Goal: Information Seeking & Learning: Learn about a topic

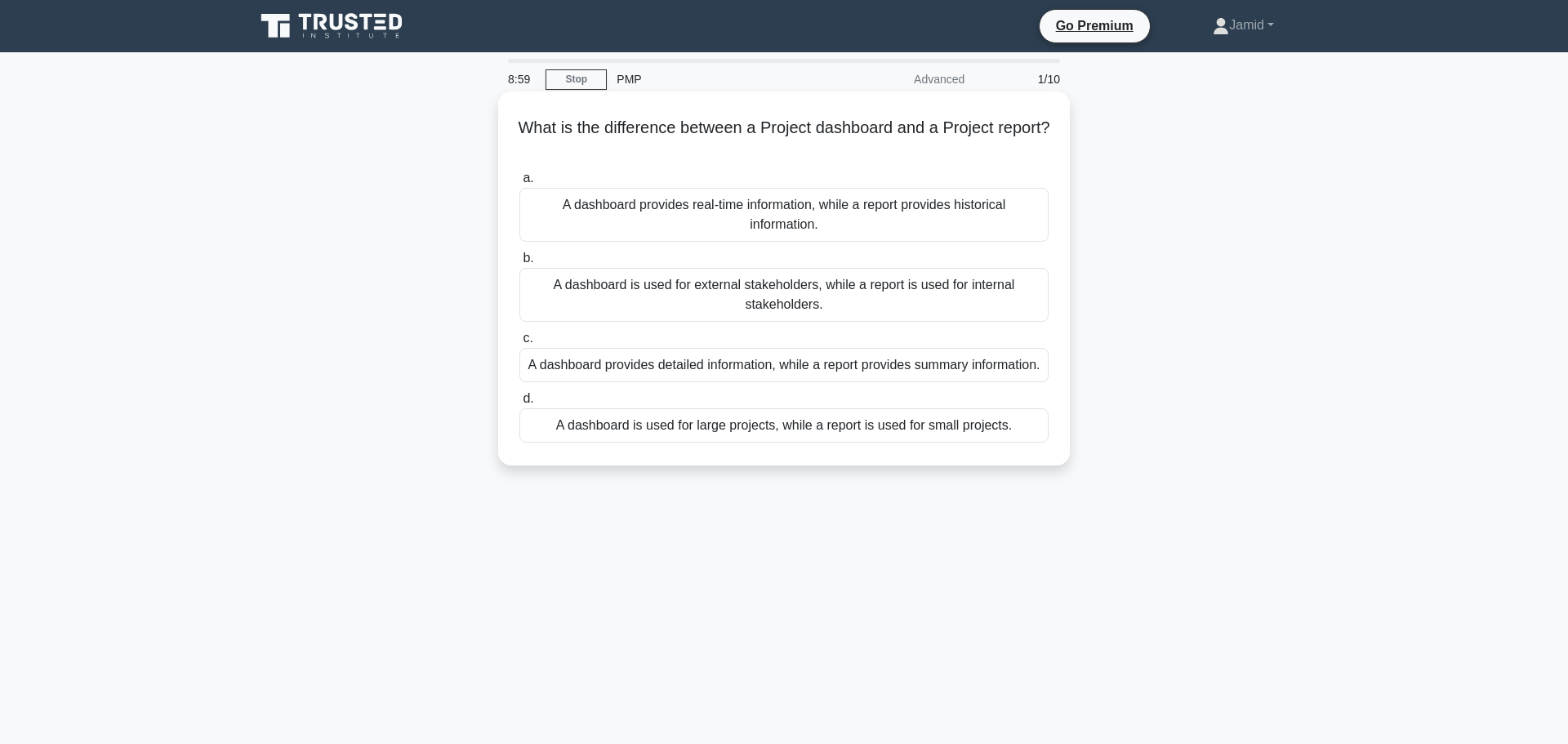
click at [765, 377] on div "A dashboard provides detailed information, while a report provides summary info…" at bounding box center [784, 365] width 529 height 35
click at [520, 344] on input "c. A dashboard provides detailed information, while a report provides summary i…" at bounding box center [520, 337] width 0 height 10
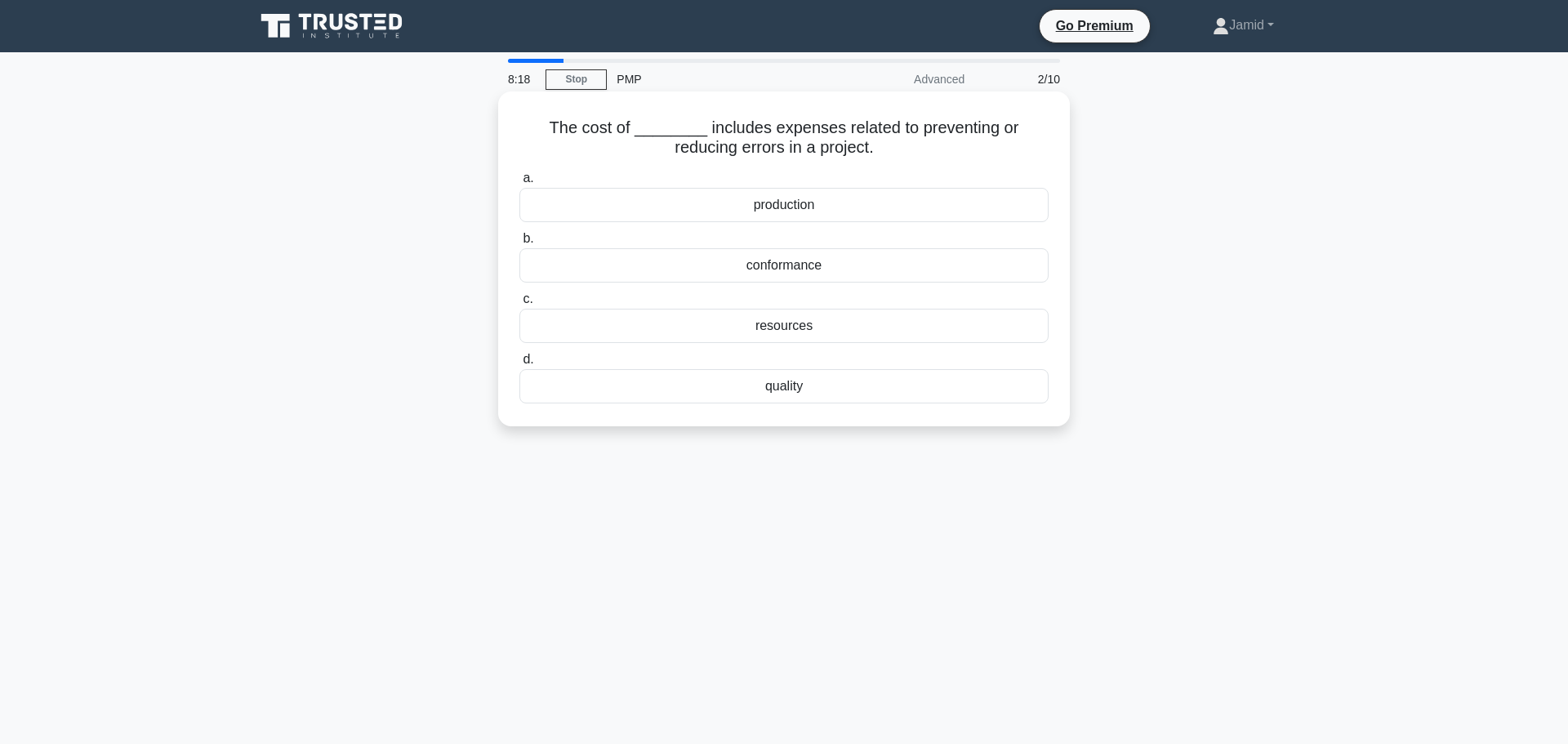
click at [791, 384] on div "quality" at bounding box center [784, 386] width 529 height 35
click at [520, 365] on input "d. quality" at bounding box center [520, 359] width 0 height 10
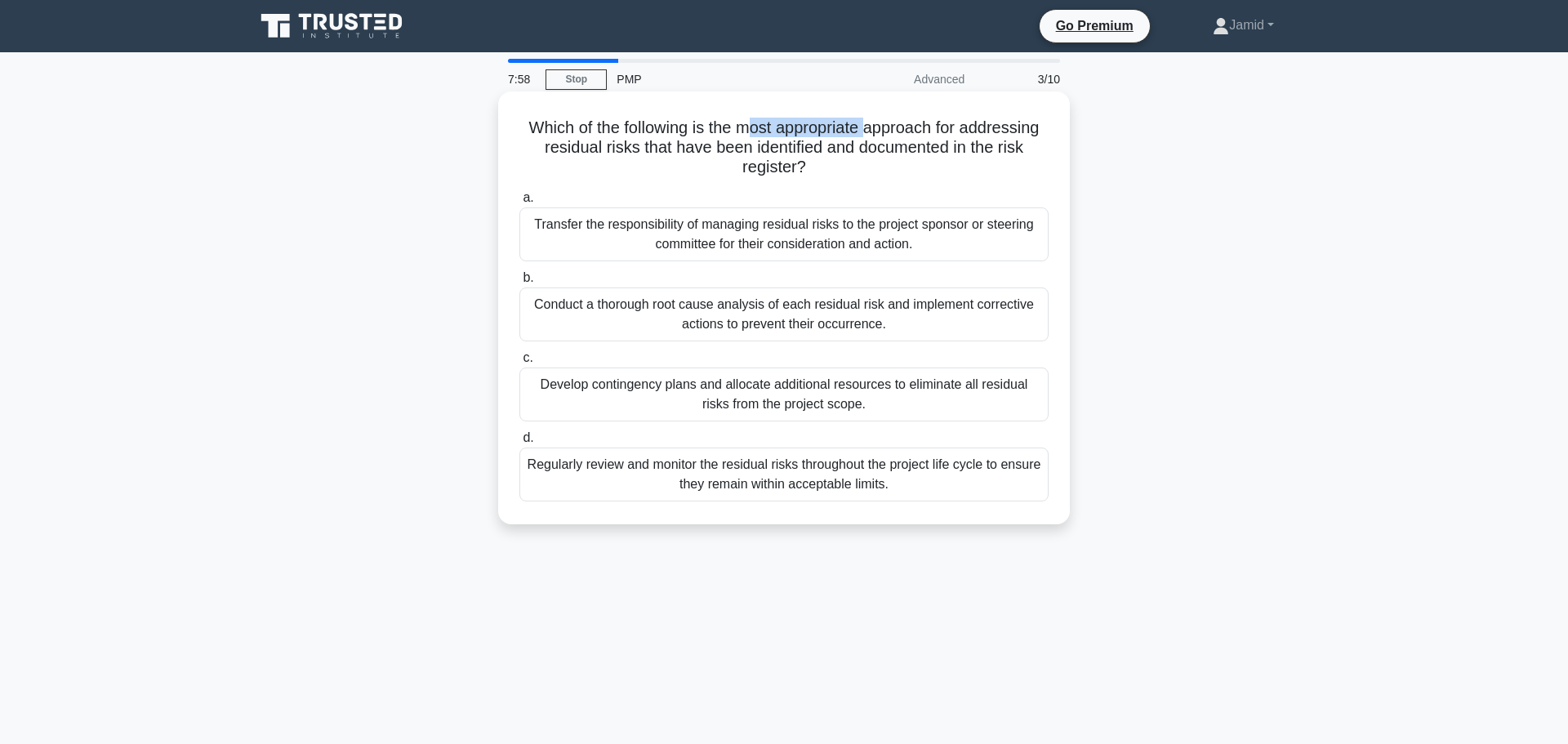
drag, startPoint x: 793, startPoint y: 126, endPoint x: 912, endPoint y: 123, distance: 119.0
click at [912, 123] on h5 "Which of the following is the most appropriate approach for addressing residual…" at bounding box center [784, 148] width 533 height 61
drag, startPoint x: 618, startPoint y: 165, endPoint x: 672, endPoint y: 169, distance: 54.1
click at [672, 169] on h5 "Which of the following is the most appropriate approach for addressing residual…" at bounding box center [784, 148] width 533 height 61
drag, startPoint x: 655, startPoint y: 143, endPoint x: 674, endPoint y: 149, distance: 19.9
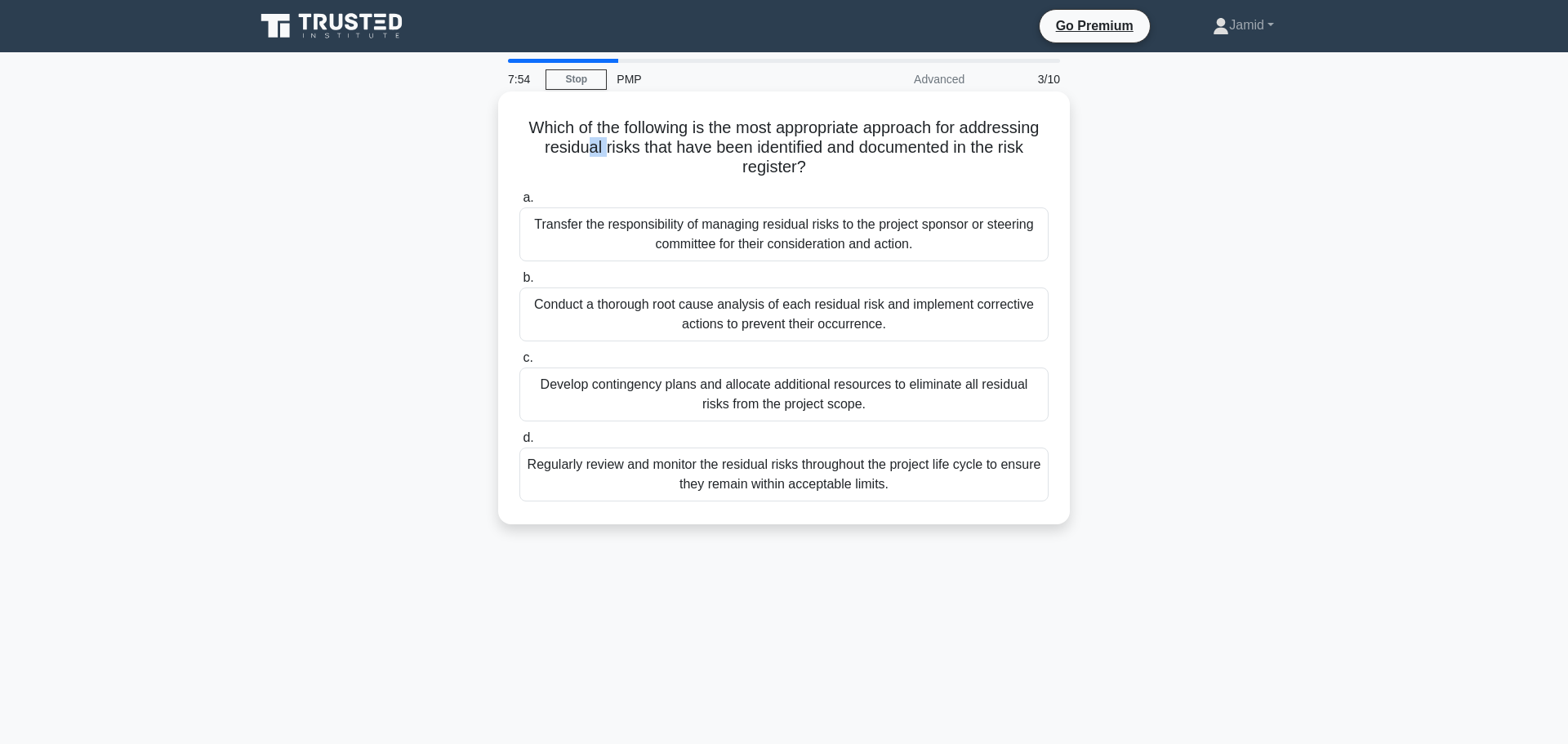
click at [674, 149] on h5 "Which of the following is the most appropriate approach for addressing residual…" at bounding box center [784, 148] width 533 height 61
click at [678, 164] on h5 "Which of the following is the most appropriate approach for addressing residual…" at bounding box center [784, 148] width 533 height 61
click at [786, 309] on div "Conduct a thorough root cause analysis of each residual risk and implement corr…" at bounding box center [784, 314] width 529 height 54
click at [520, 283] on input "b. Conduct a thorough root cause analysis of each residual risk and implement c…" at bounding box center [520, 278] width 0 height 10
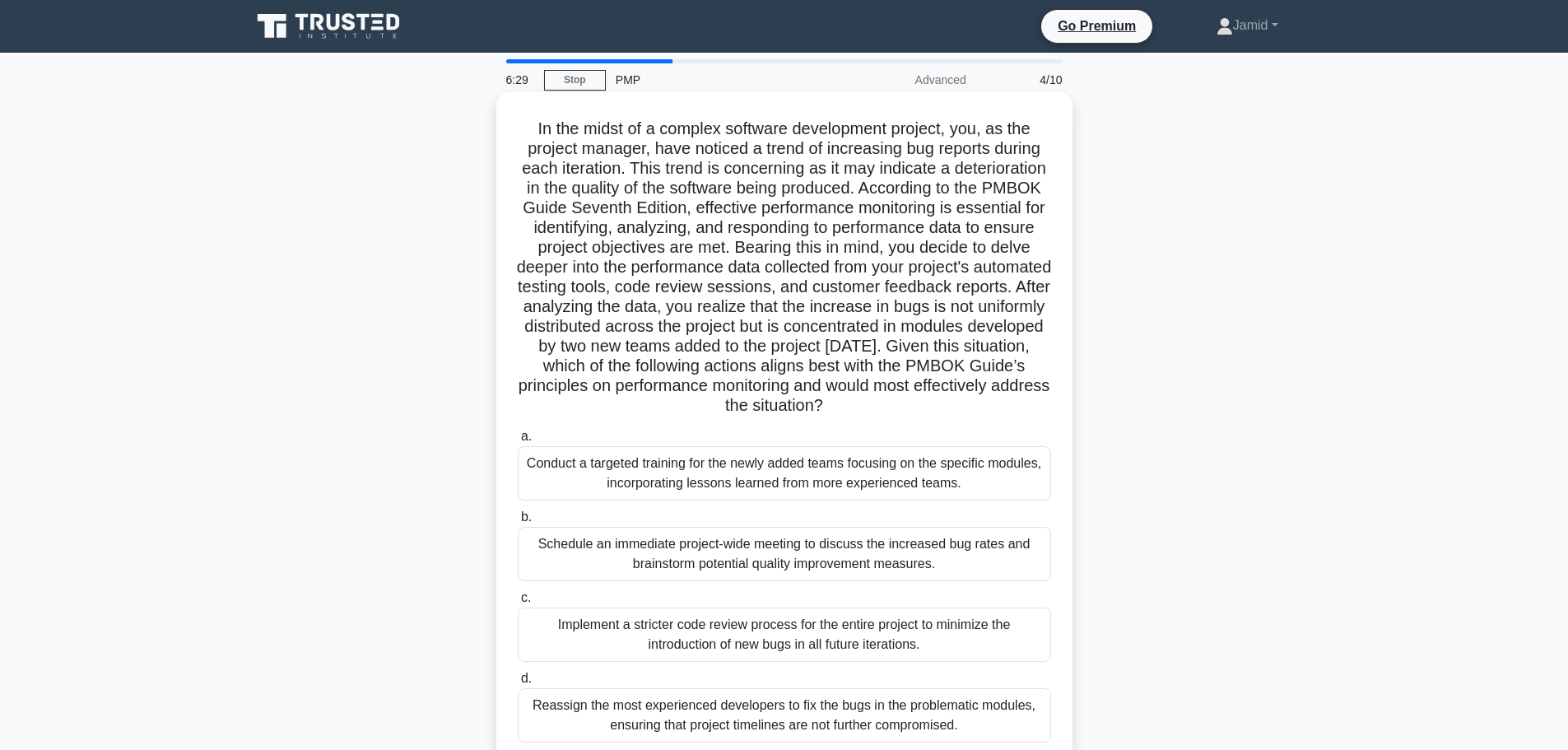
scroll to position [23, 0]
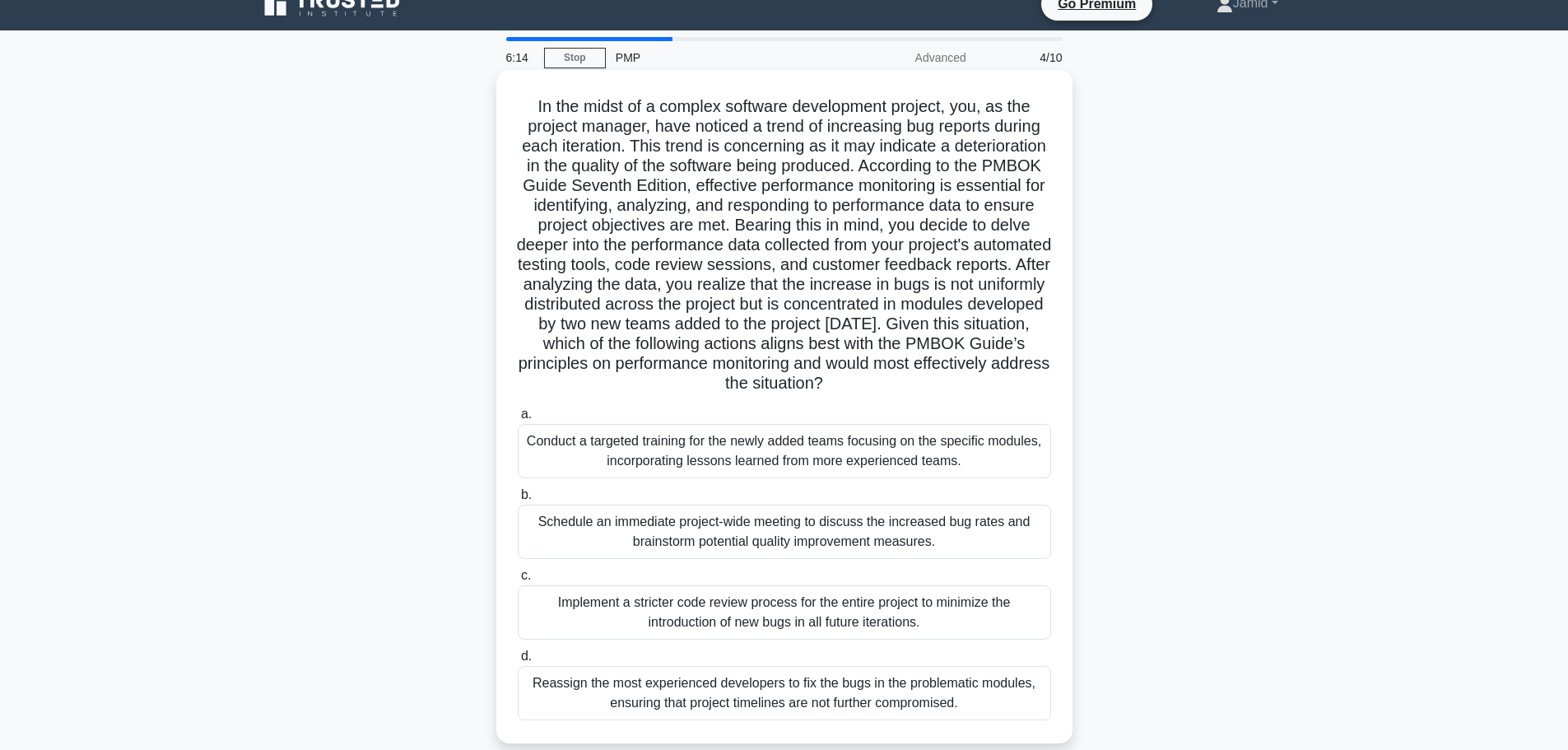
click at [670, 530] on div "Schedule an immediate project-wide meeting to discuss the increased bug rates a…" at bounding box center [784, 531] width 533 height 55
click at [517, 500] on input "b. Schedule an immediate project-wide meeting to discuss the increased bug rate…" at bounding box center [517, 495] width 0 height 10
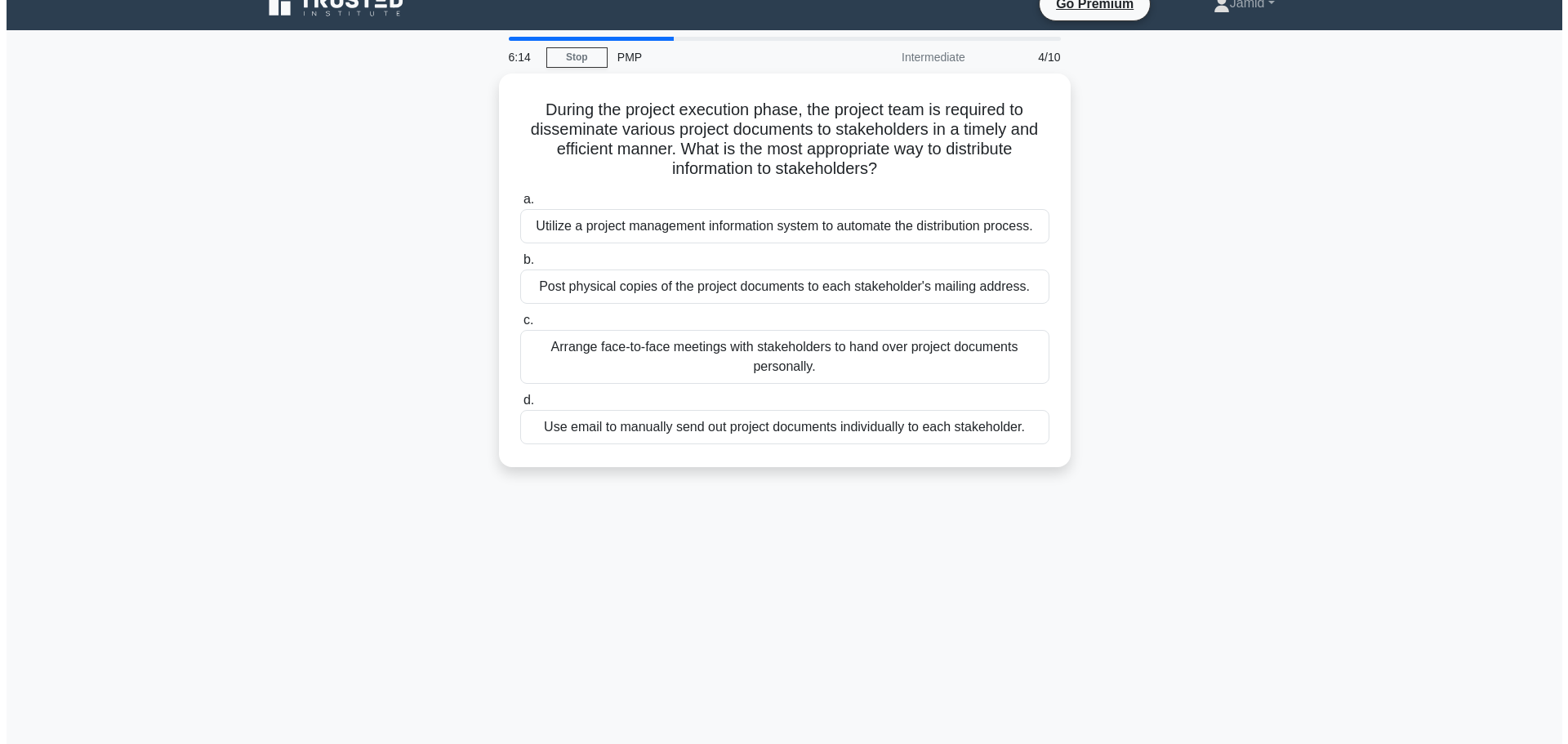
scroll to position [0, 0]
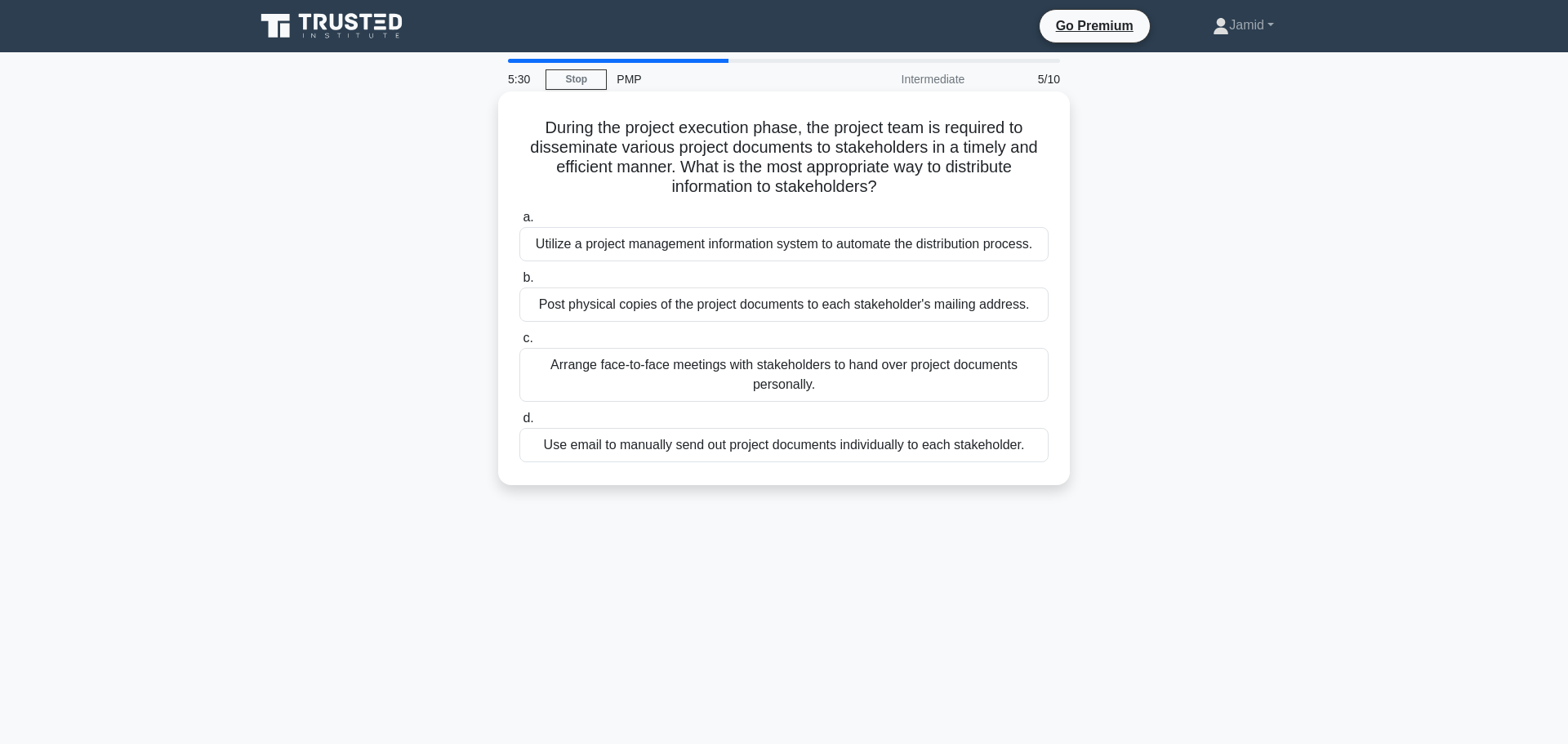
click at [798, 234] on div "Utilize a project management information system to automate the distribution pr…" at bounding box center [784, 244] width 529 height 35
click at [520, 222] on input "a. Utilize a project management information system to automate the distribution…" at bounding box center [520, 217] width 0 height 10
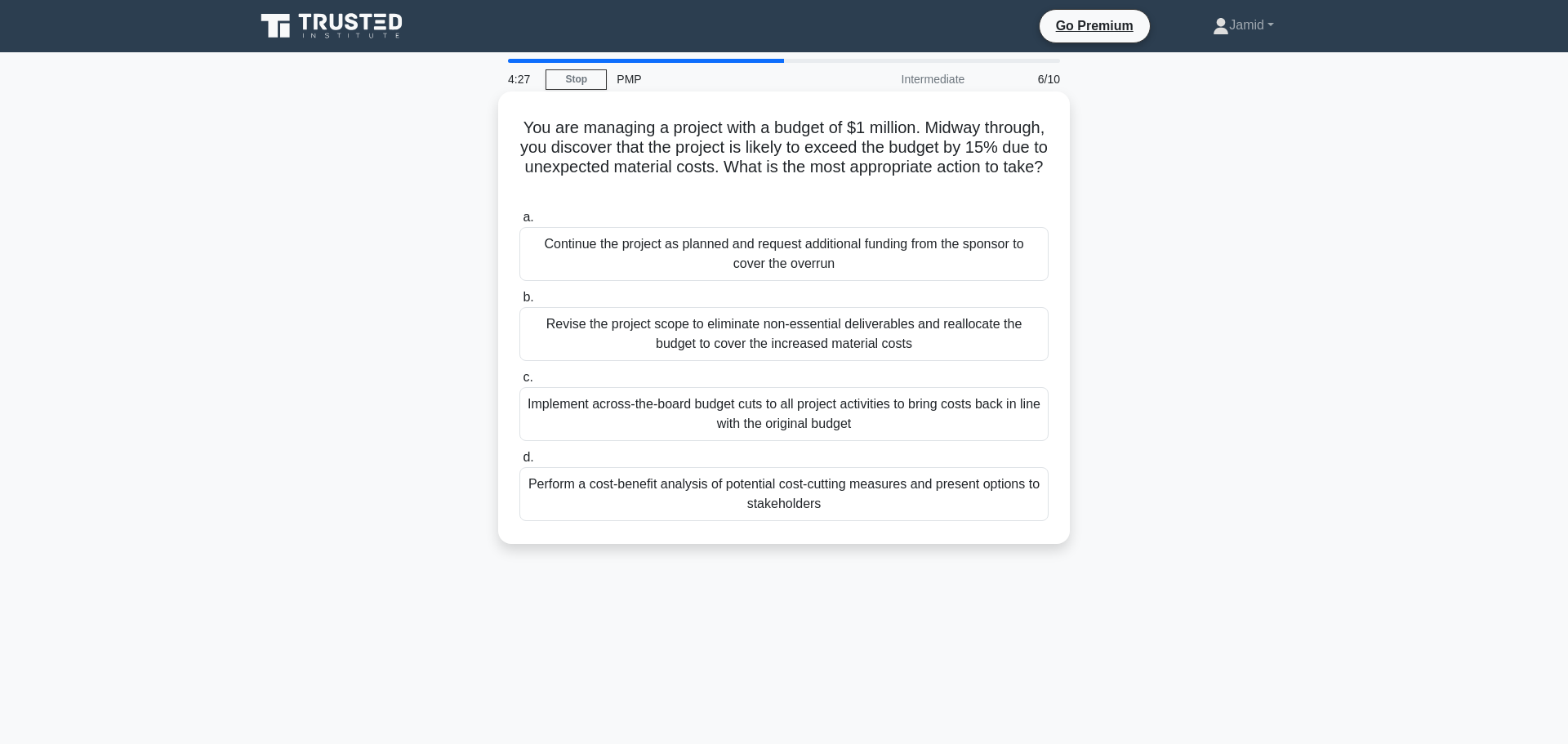
click at [741, 483] on div "Perform a cost-benefit analysis of potential cost-cutting measures and present …" at bounding box center [784, 494] width 529 height 54
click at [520, 463] on input "d. Perform a cost-benefit analysis of potential cost-cutting measures and prese…" at bounding box center [520, 457] width 0 height 10
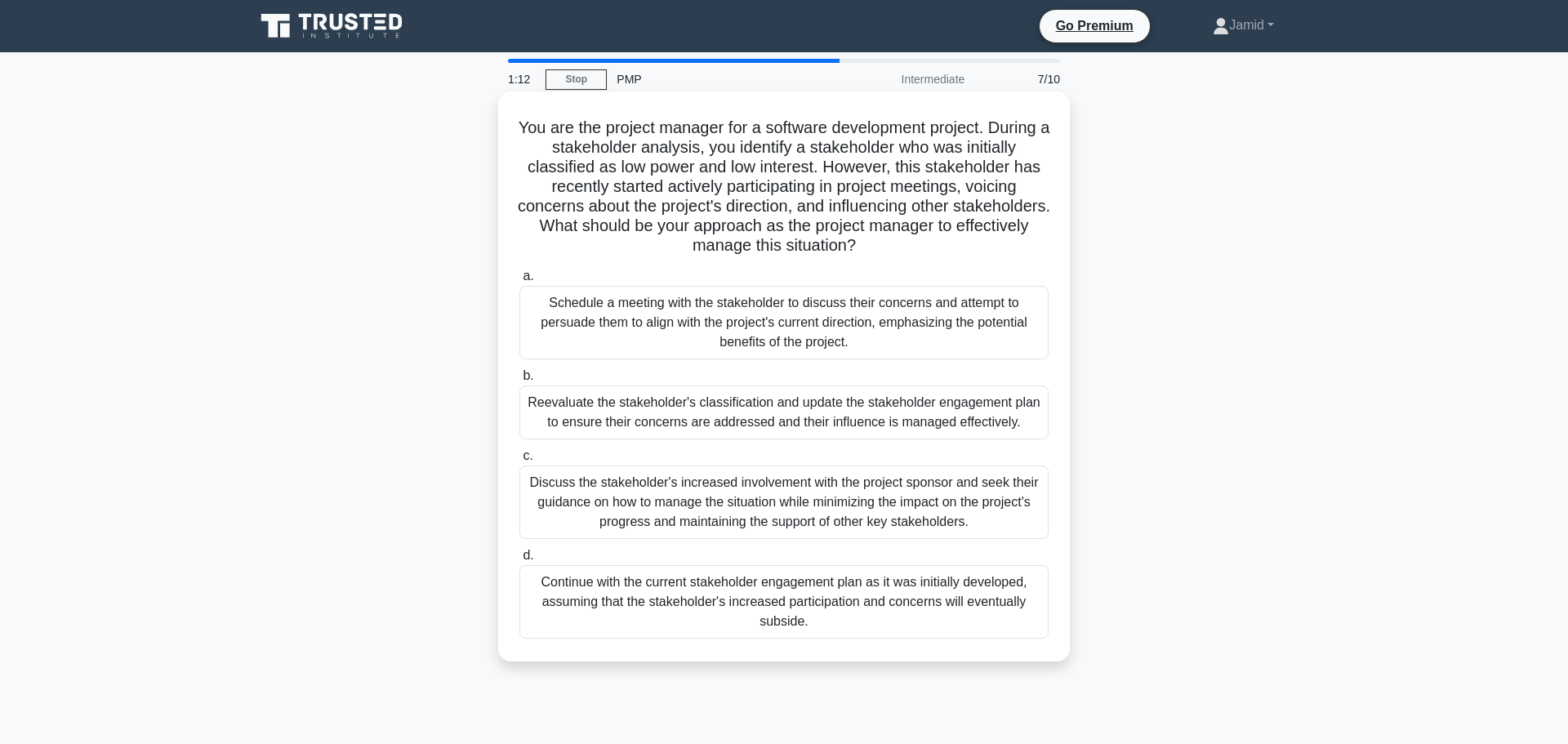
click at [727, 507] on div "Discuss the stakeholder's increased involvement with the project sponsor and se…" at bounding box center [784, 502] width 529 height 74
click at [520, 462] on input "c. Discuss the stakeholder's increased involvement with the project sponsor and…" at bounding box center [520, 455] width 0 height 10
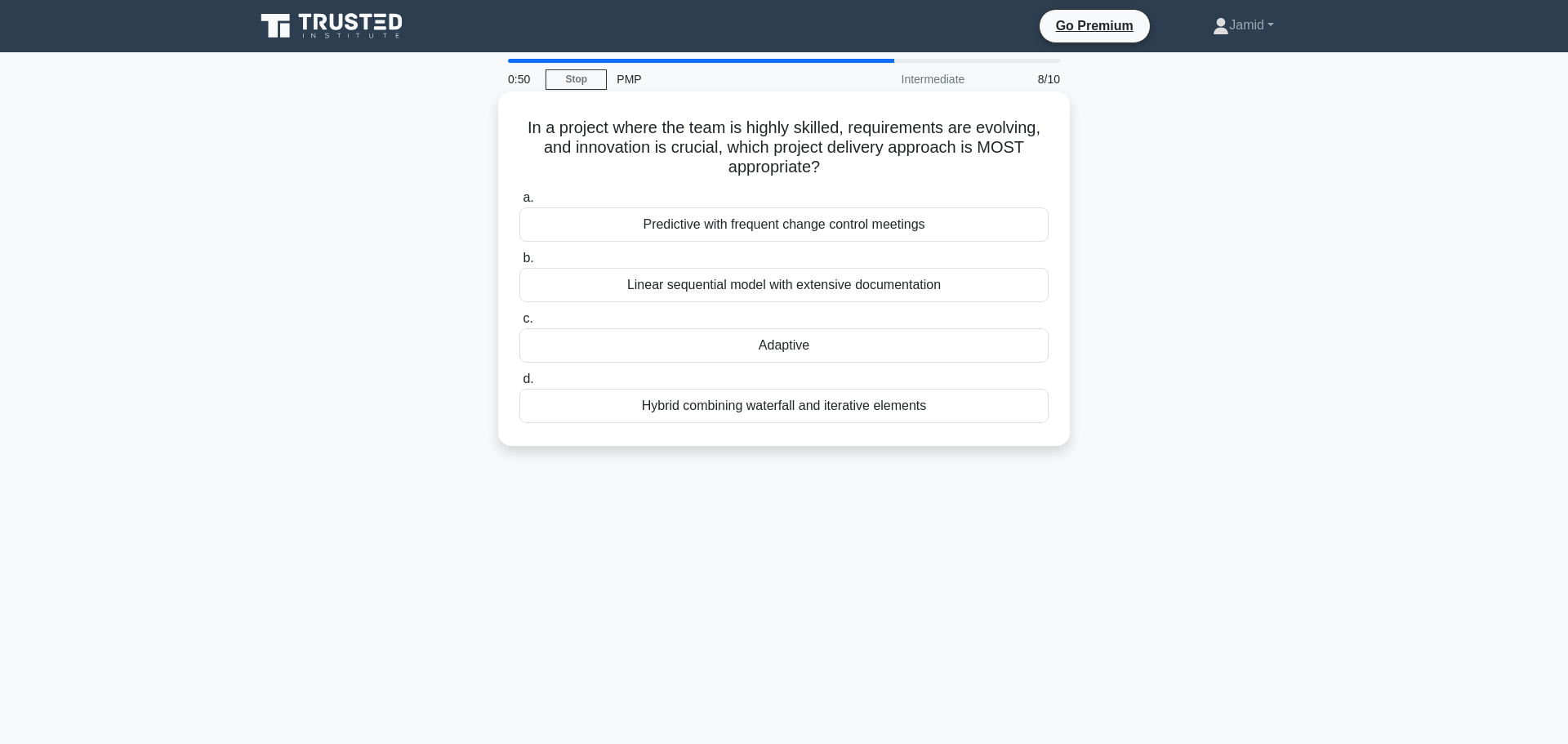
click at [772, 340] on div "Adaptive" at bounding box center [784, 345] width 529 height 35
click at [520, 324] on input "c. Adaptive" at bounding box center [520, 318] width 0 height 10
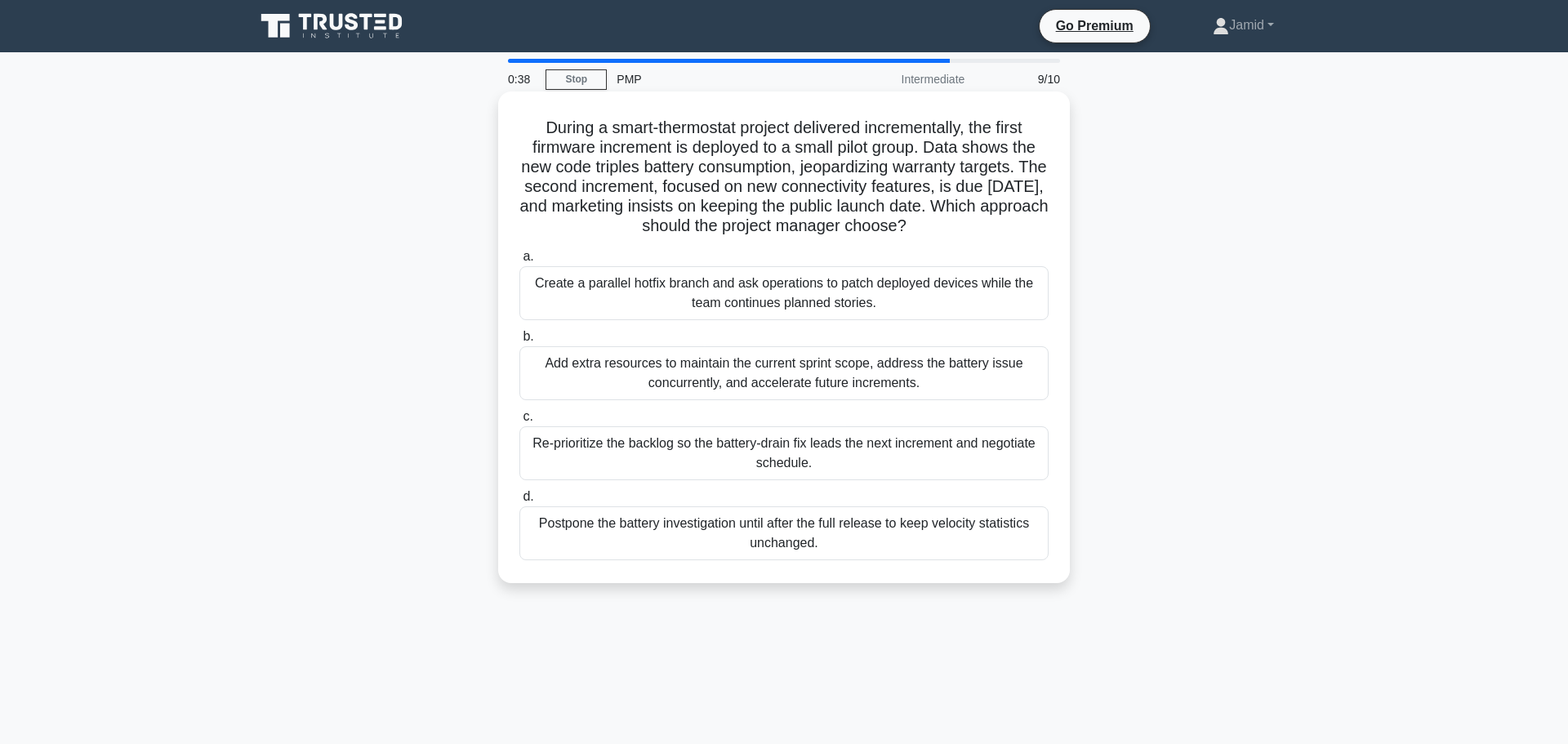
click at [653, 292] on div "Create a parallel hotfix branch and ask operations to patch deployed devices wh…" at bounding box center [784, 293] width 529 height 54
click at [520, 262] on input "a. Create a parallel hotfix branch and ask operations to patch deployed devices…" at bounding box center [520, 256] width 0 height 10
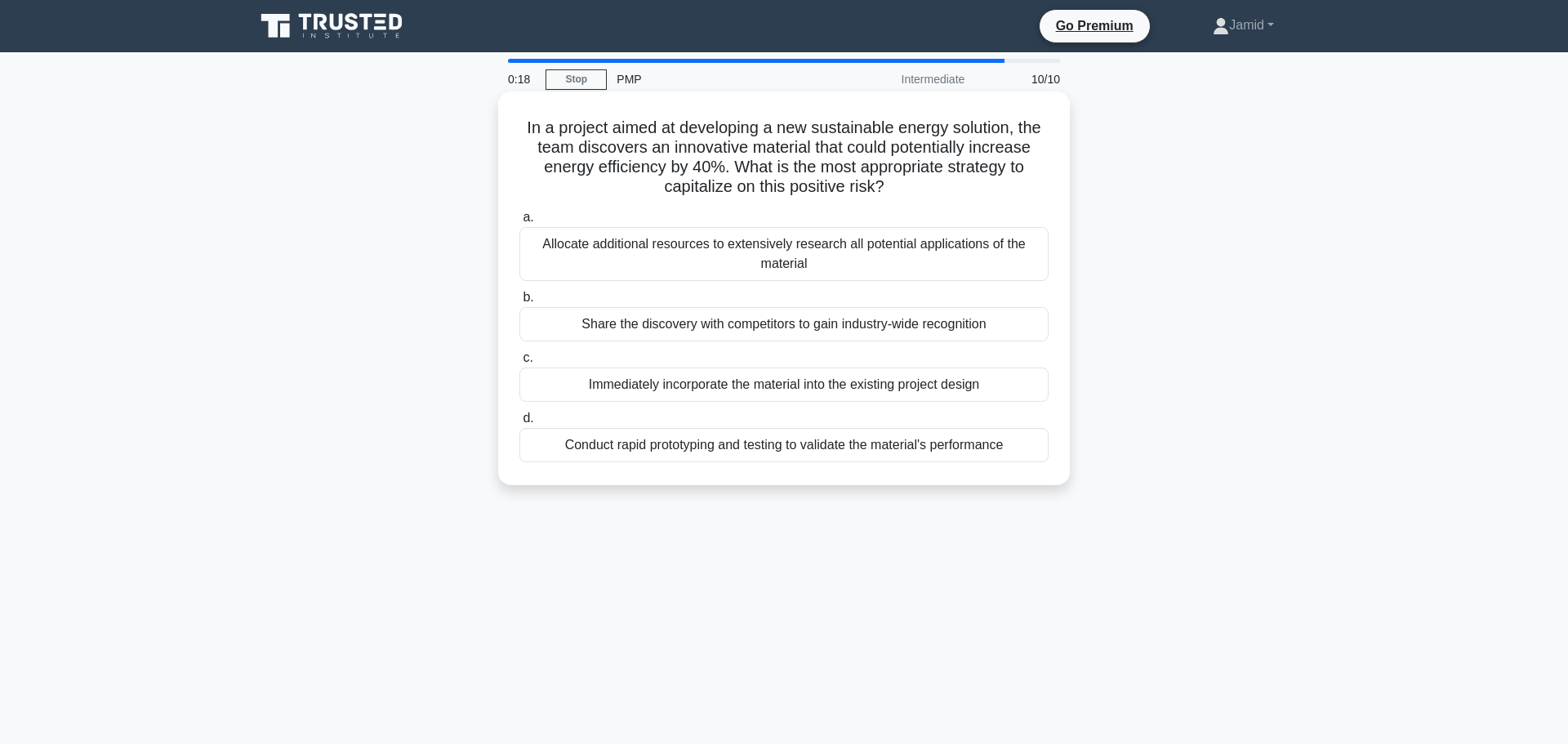
click at [682, 449] on div "Conduct rapid prototyping and testing to validate the material's performance" at bounding box center [784, 445] width 529 height 35
click at [520, 423] on input "d. Conduct rapid prototyping and testing to validate the material's performance" at bounding box center [520, 418] width 0 height 10
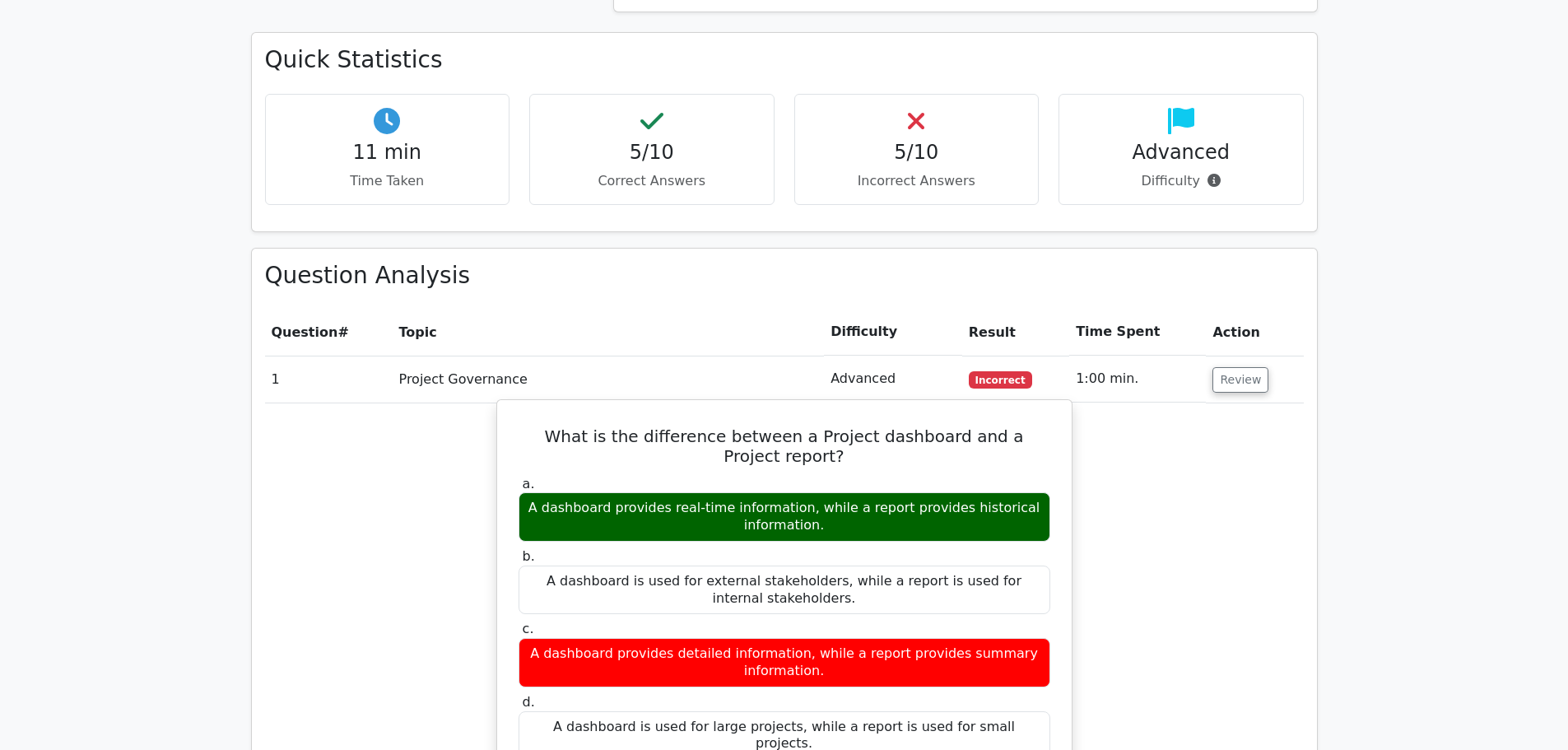
scroll to position [1152, 0]
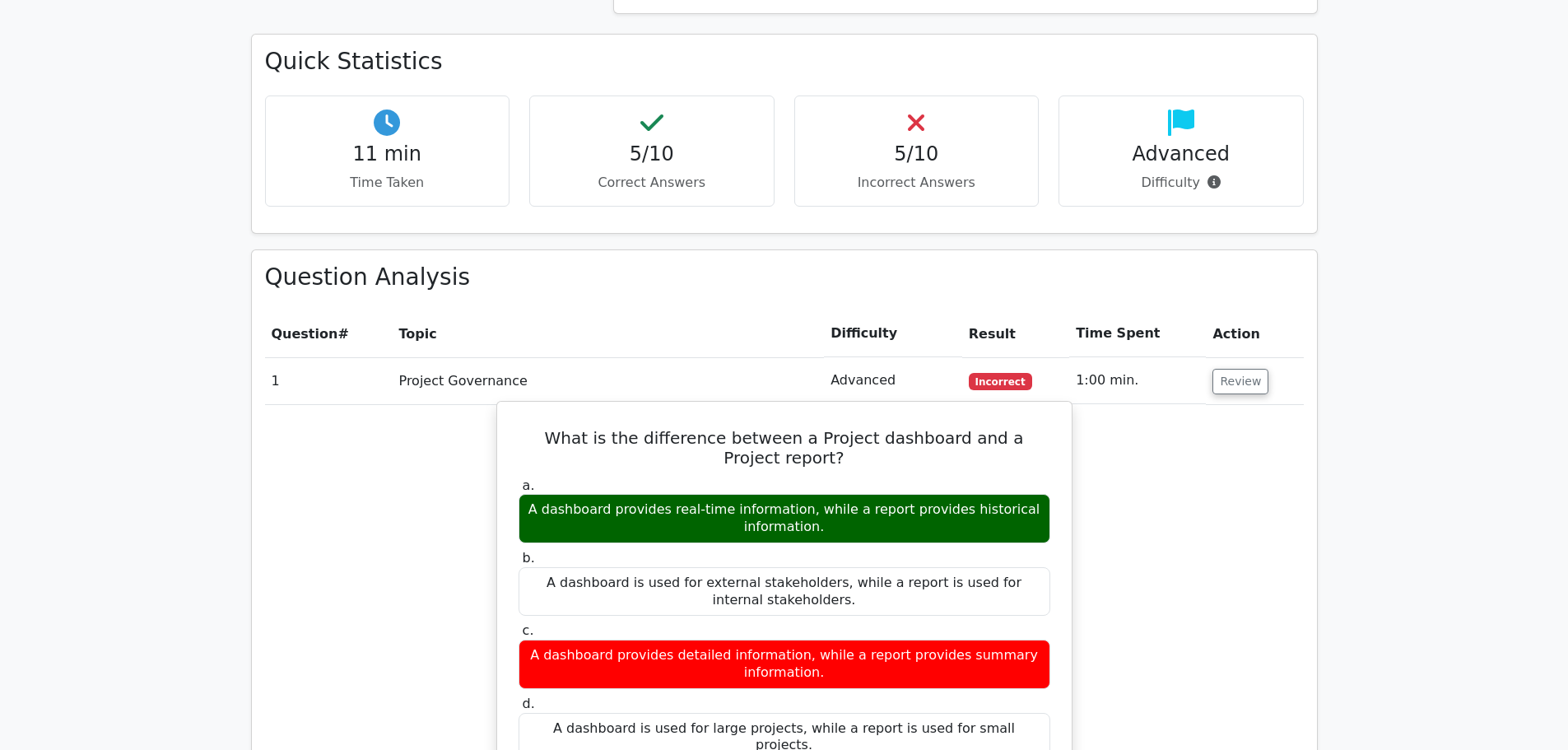
click at [641, 494] on div "A dashboard provides real-time information, while a report provides historical …" at bounding box center [784, 518] width 531 height 49
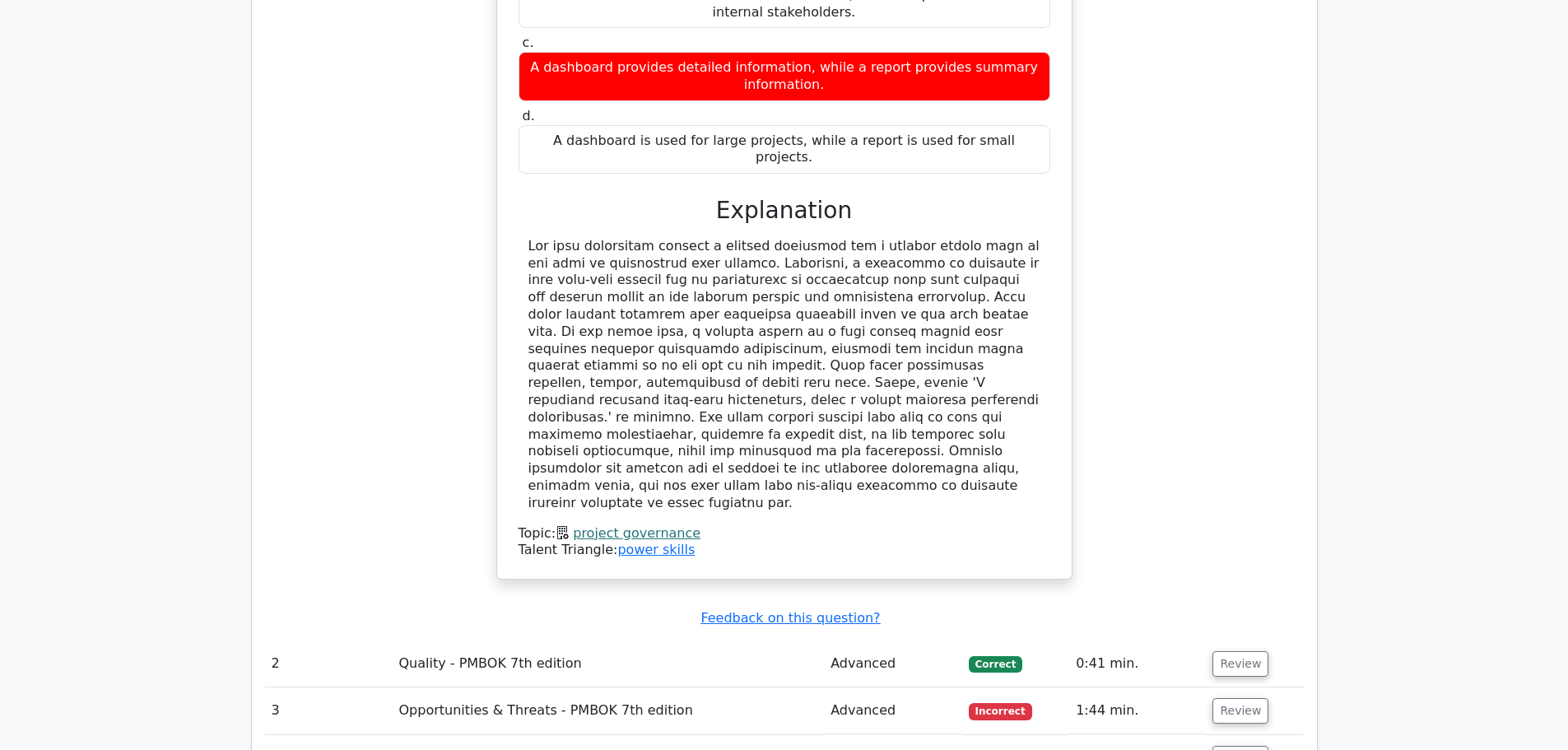
scroll to position [1975, 0]
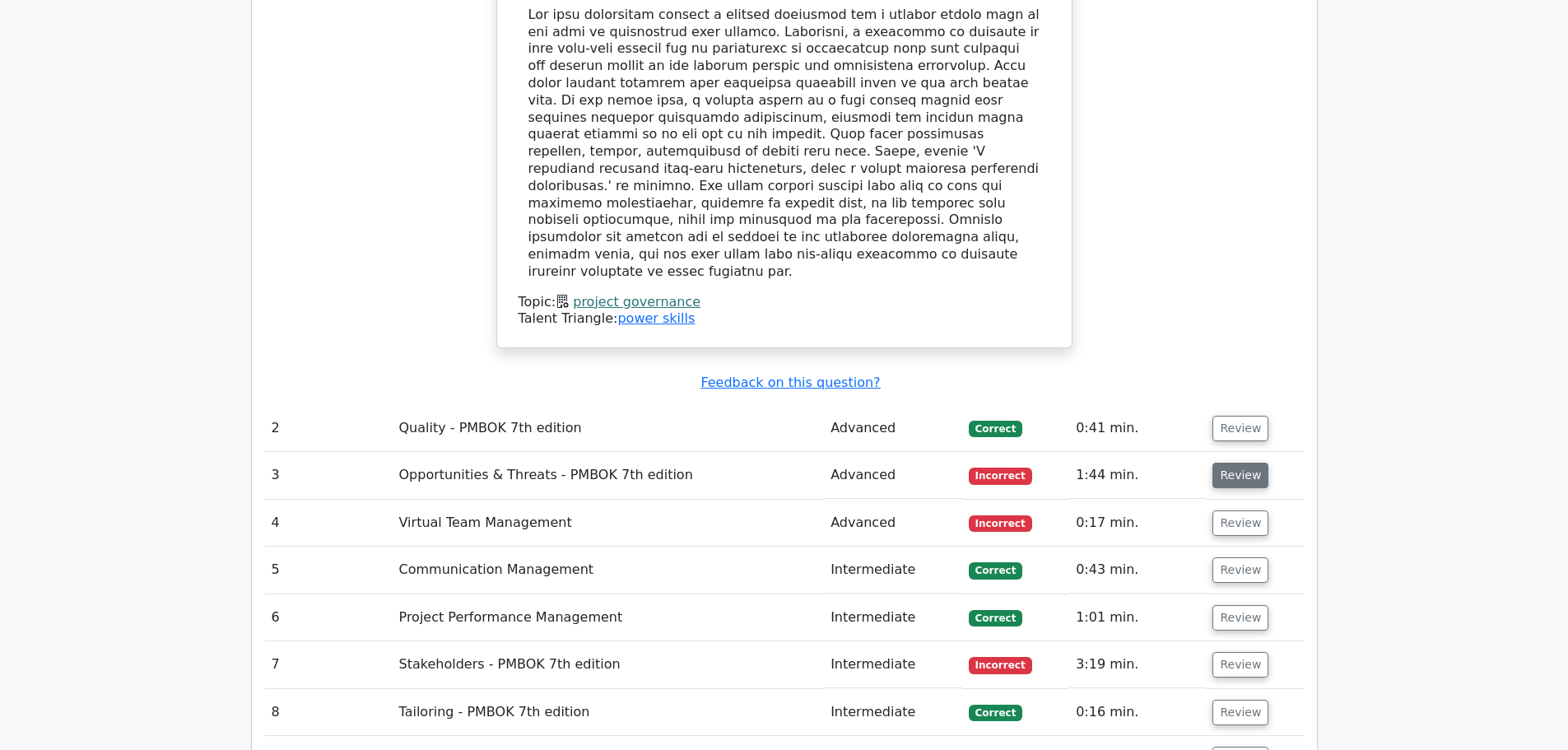
click at [1236, 463] on button "Review" at bounding box center [1240, 475] width 56 height 25
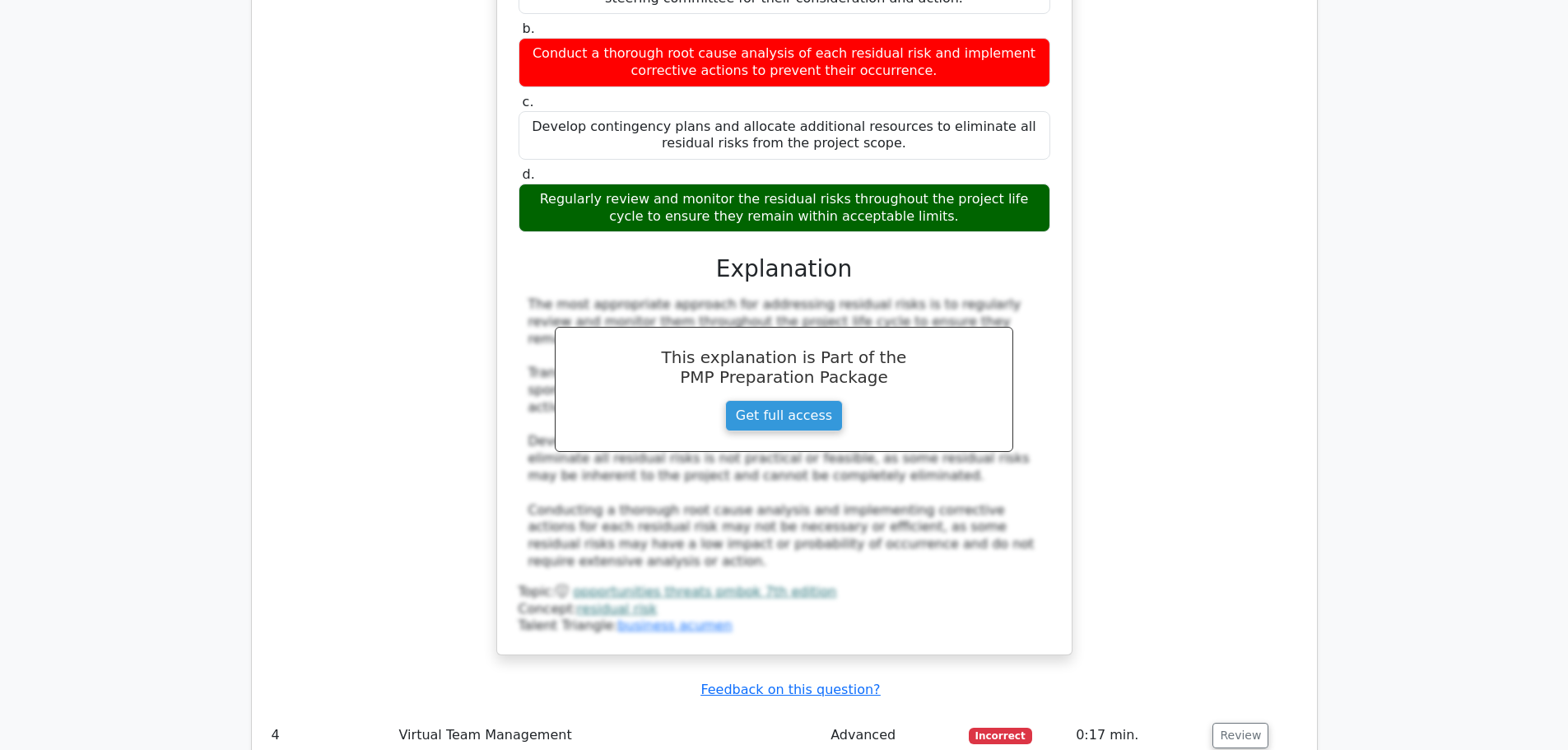
scroll to position [2798, 0]
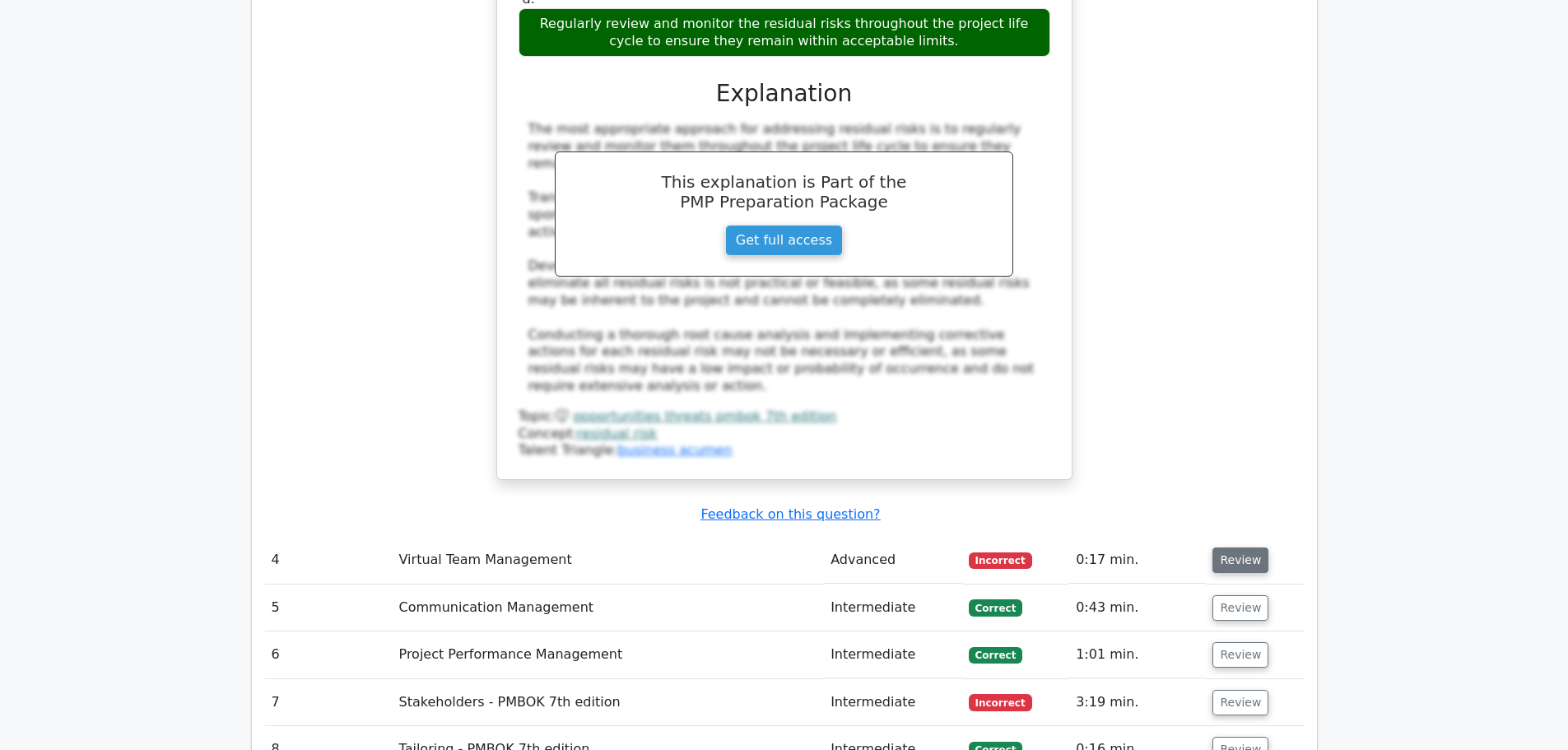
click at [1251, 547] on button "Review" at bounding box center [1240, 560] width 56 height 25
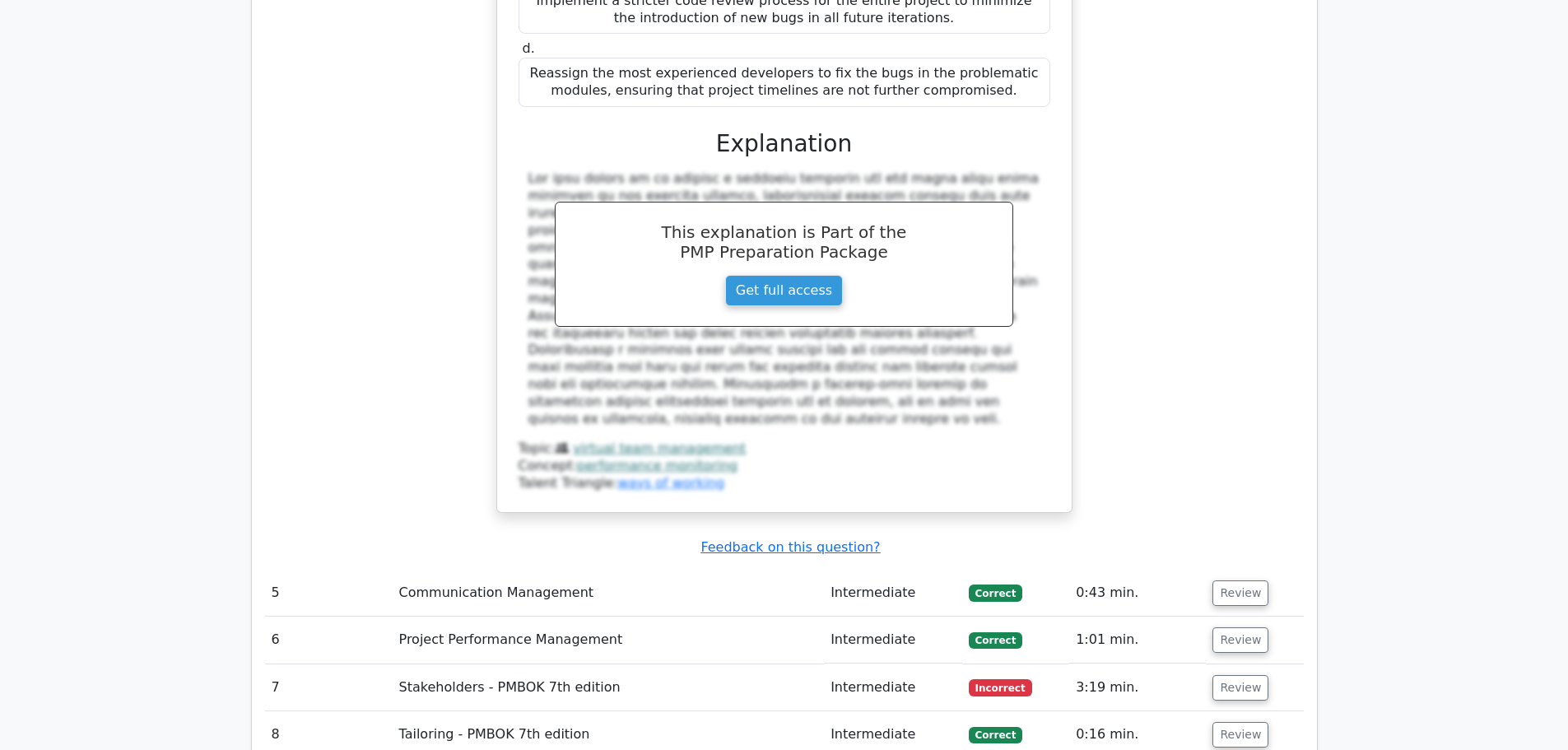
scroll to position [3951, 0]
click at [1228, 674] on button "Review" at bounding box center [1240, 686] width 56 height 25
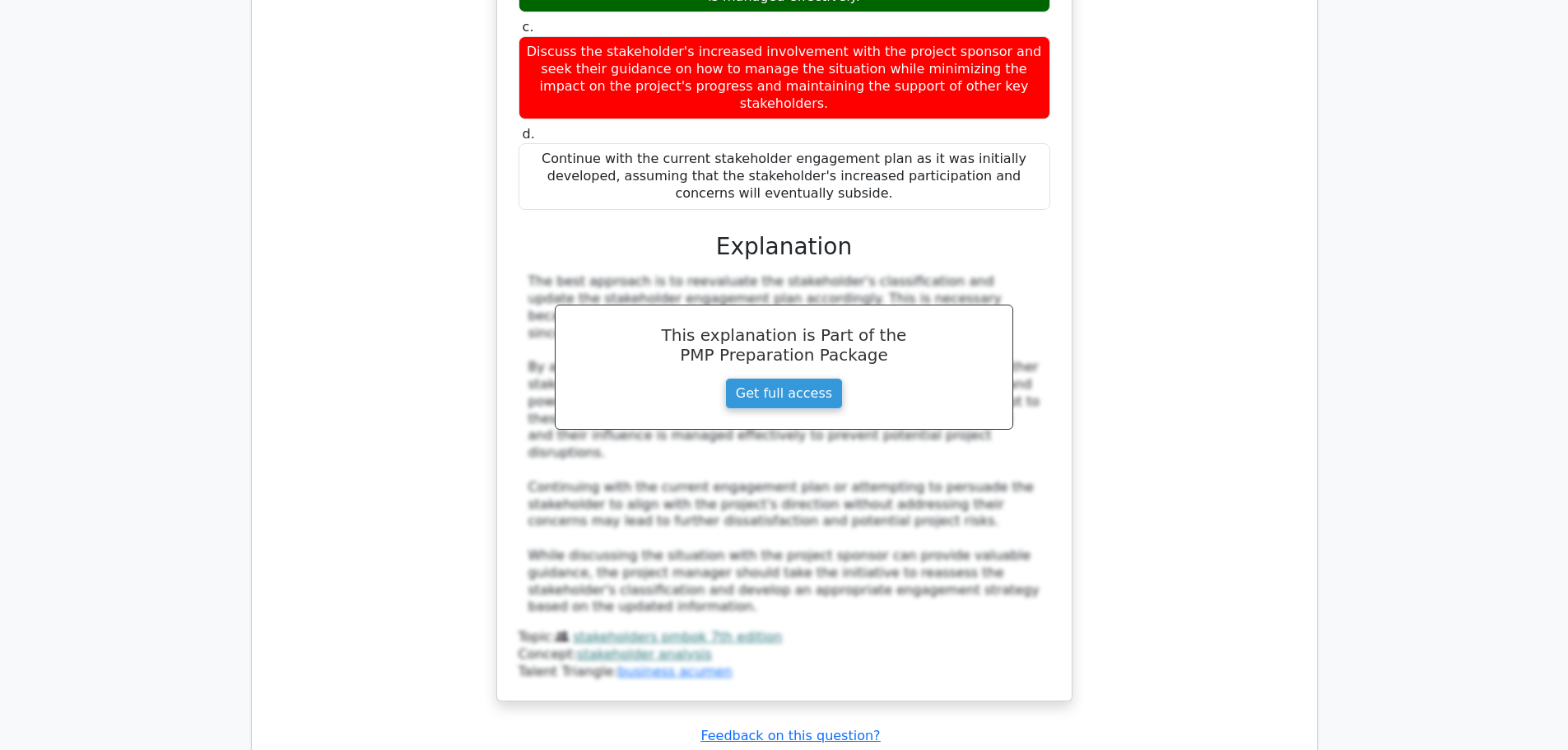
scroll to position [5432, 0]
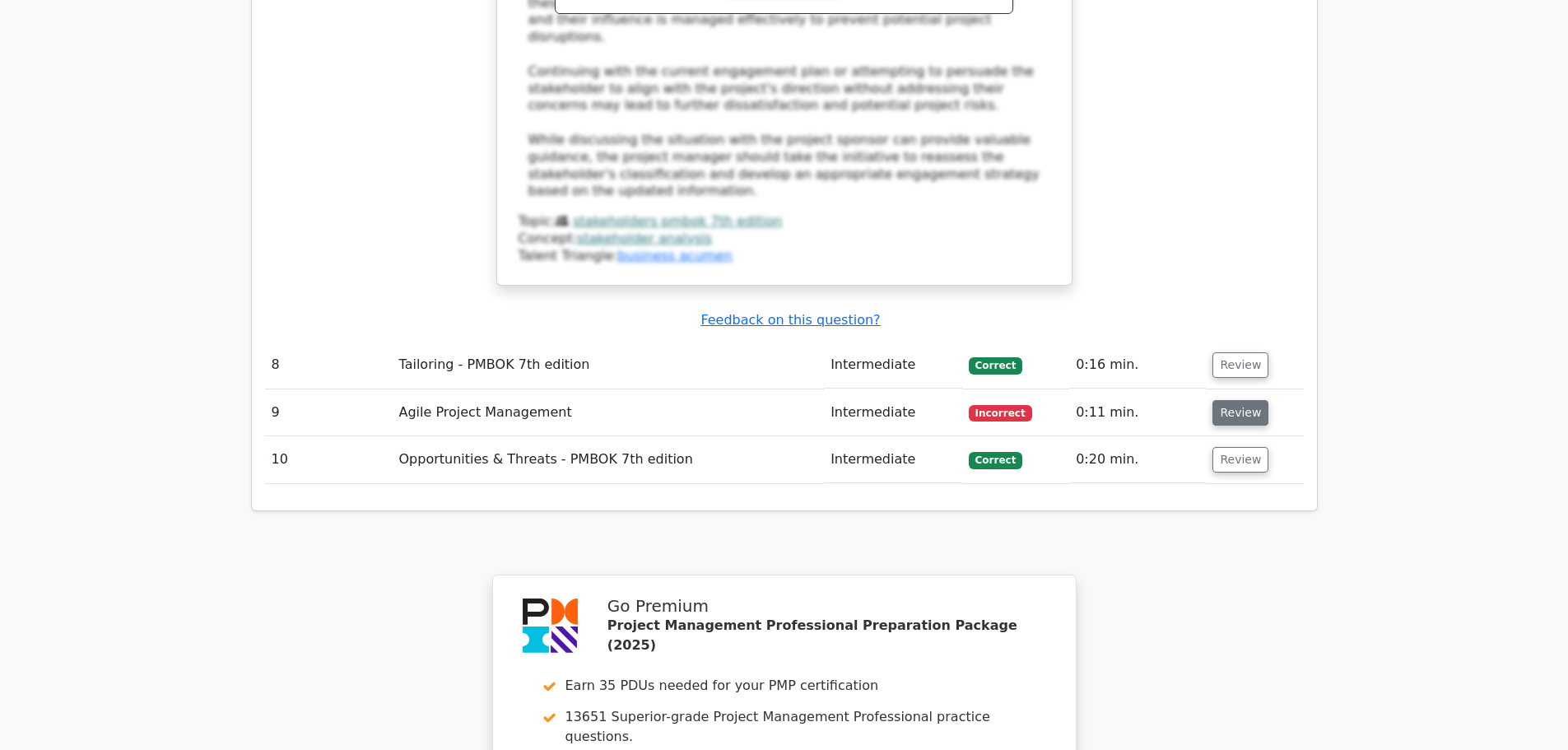
click at [1225, 400] on button "Review" at bounding box center [1240, 413] width 56 height 25
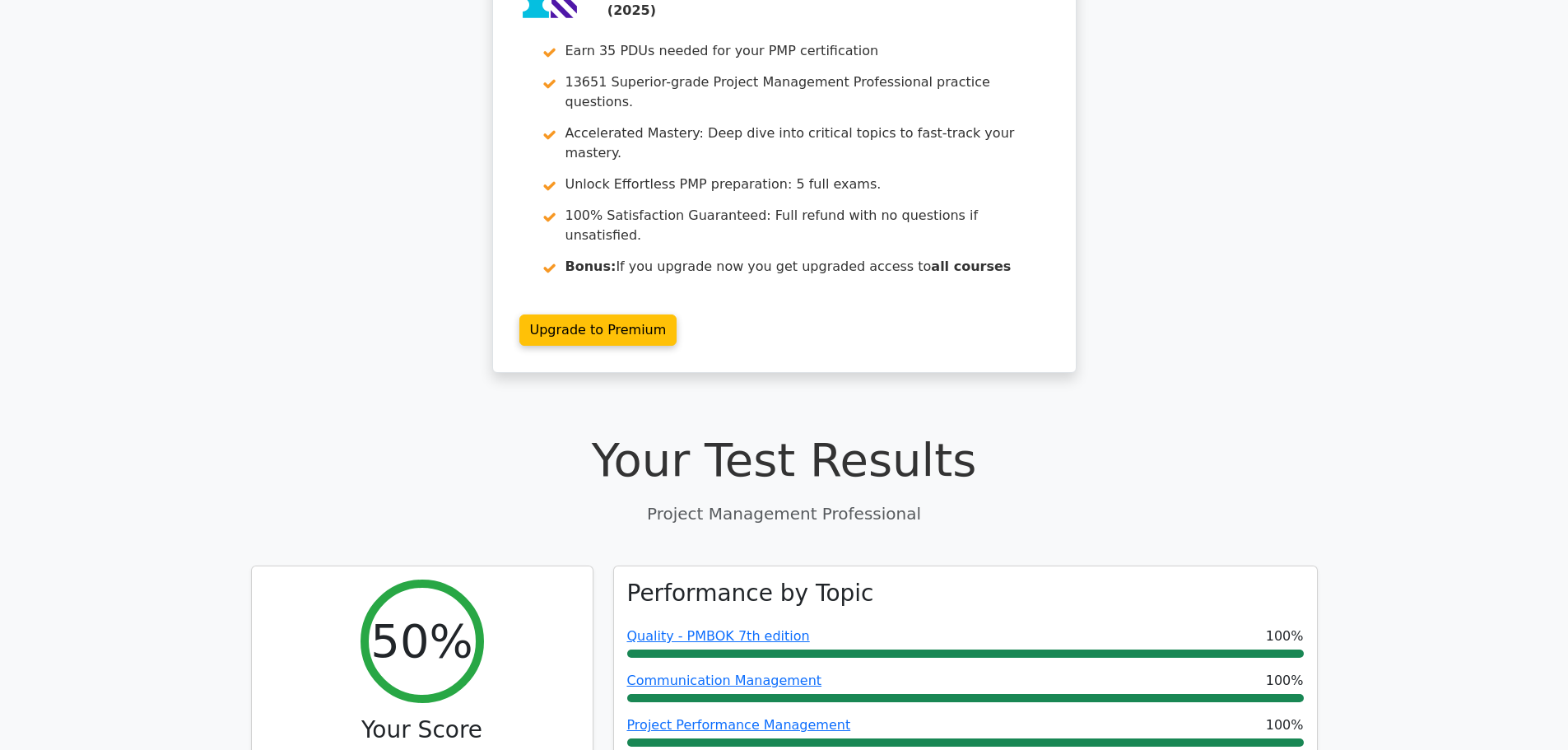
scroll to position [65, 0]
